Goal: Task Accomplishment & Management: Complete application form

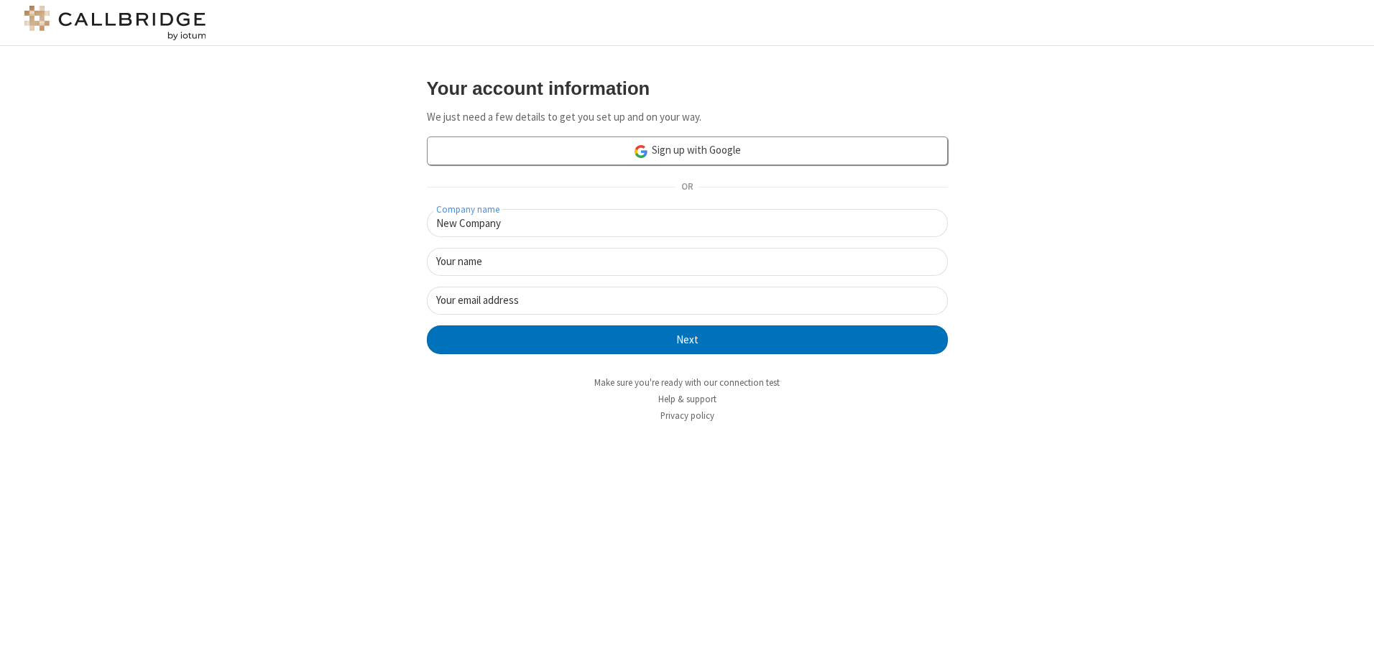
type input "New Company"
type input "New User"
type input "[EMAIL_ADDRESS][DOMAIN_NAME]"
click button "Next" at bounding box center [687, 339] width 521 height 29
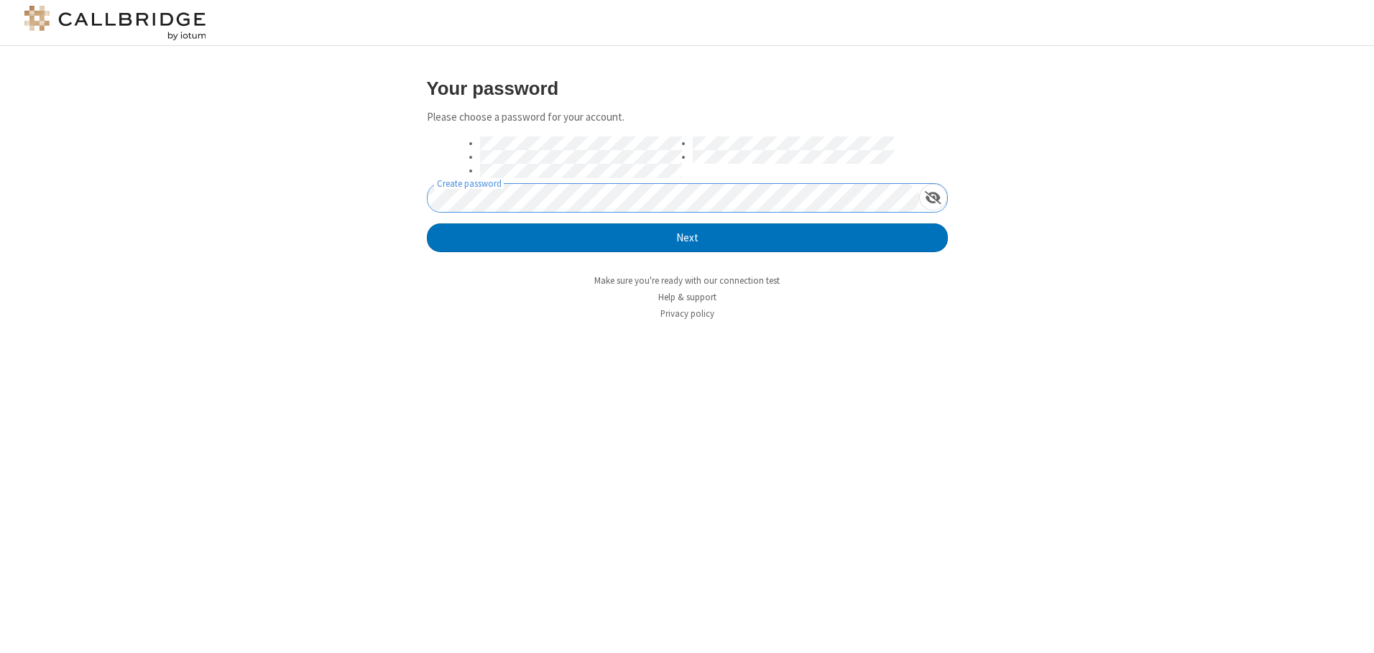
click button "Next" at bounding box center [687, 237] width 521 height 29
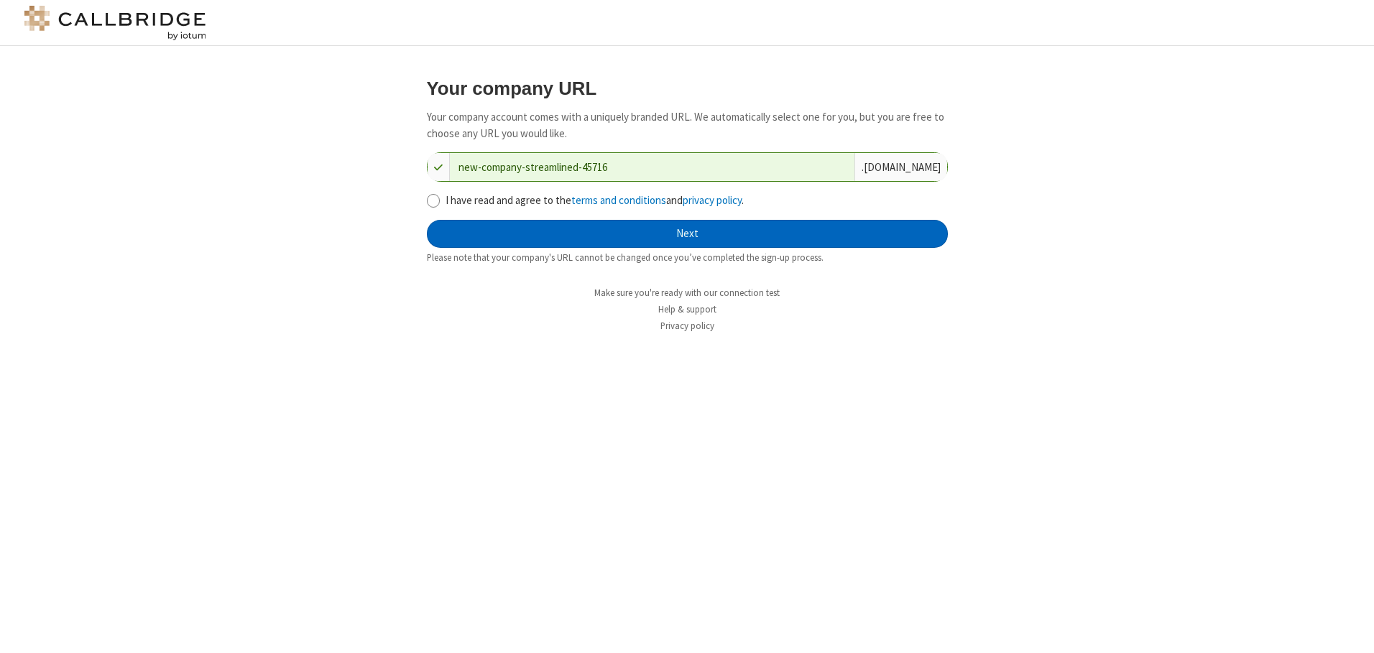
click at [687, 234] on button "Next" at bounding box center [687, 234] width 521 height 29
